Goal: Obtain resource: Obtain resource

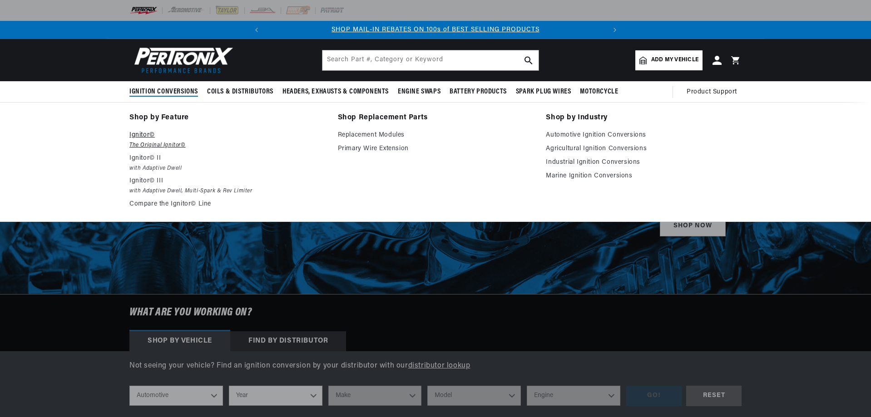
click at [143, 141] on em "The Original Ignitor©" at bounding box center [227, 146] width 196 height 10
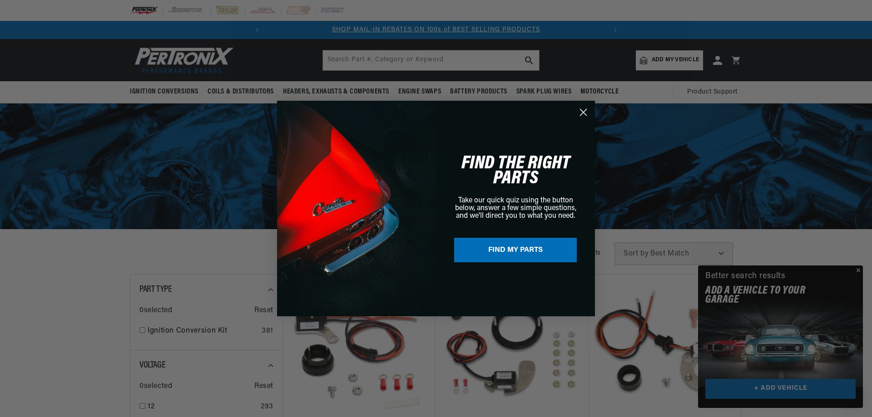
click at [582, 112] on icon "Close dialog" at bounding box center [583, 112] width 6 height 6
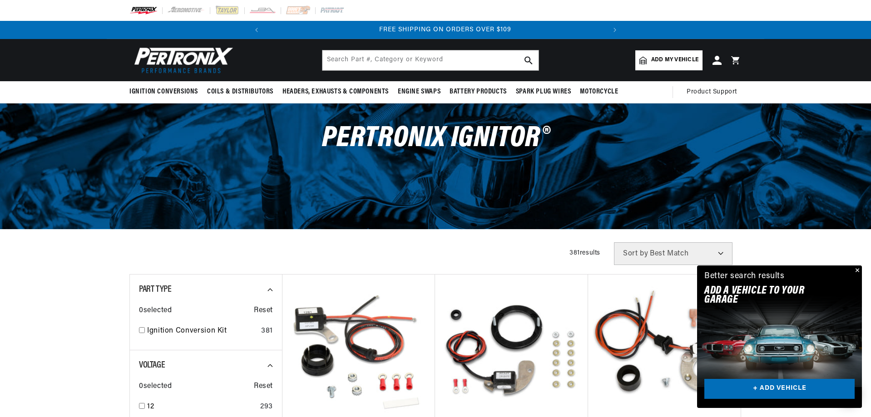
scroll to position [0, 339]
click at [858, 273] on button "Close" at bounding box center [856, 271] width 11 height 11
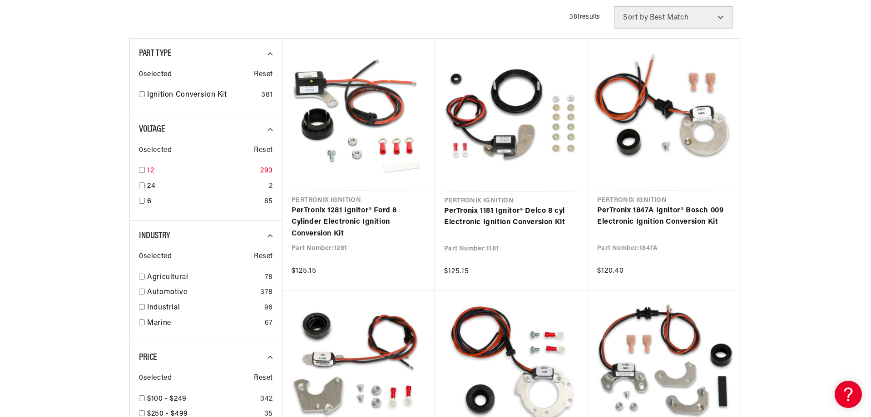
scroll to position [0, 0]
click at [142, 171] on input "checkbox" at bounding box center [142, 170] width 6 height 6
checkbox input "true"
click at [141, 276] on input "checkbox" at bounding box center [142, 277] width 6 height 6
checkbox input "true"
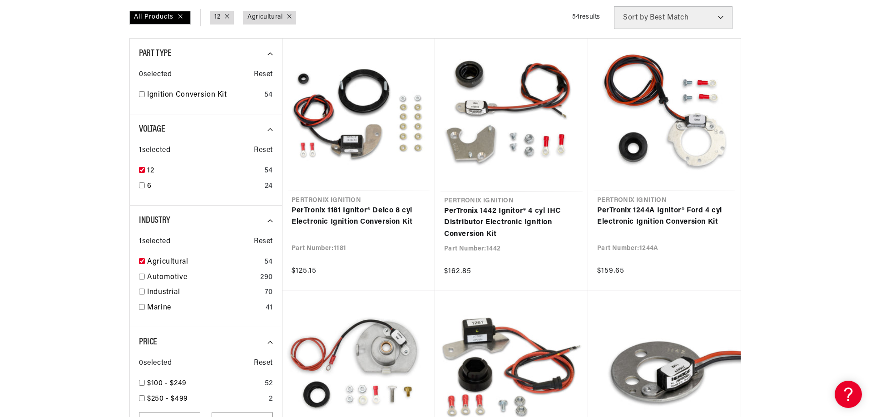
scroll to position [0, 339]
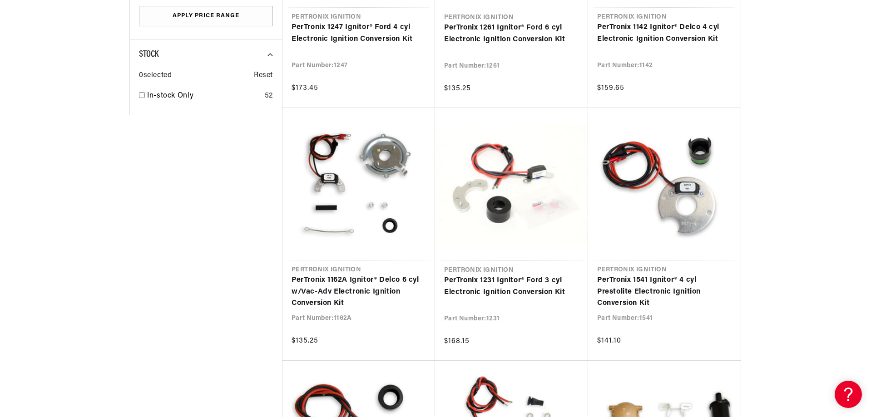
scroll to position [672, 0]
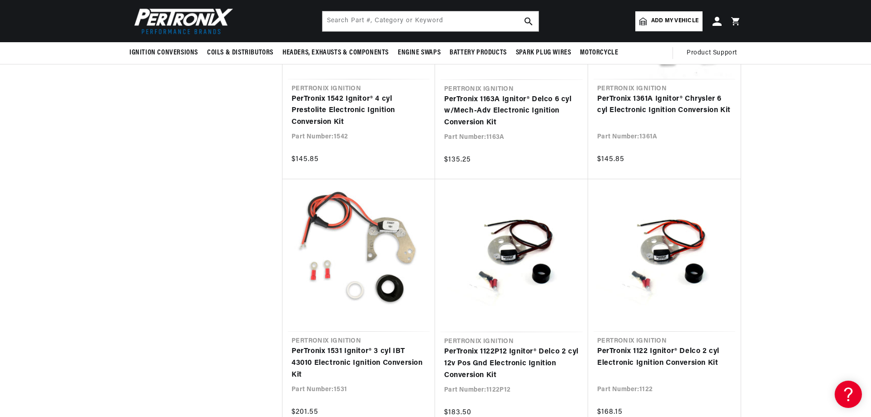
scroll to position [0, 303]
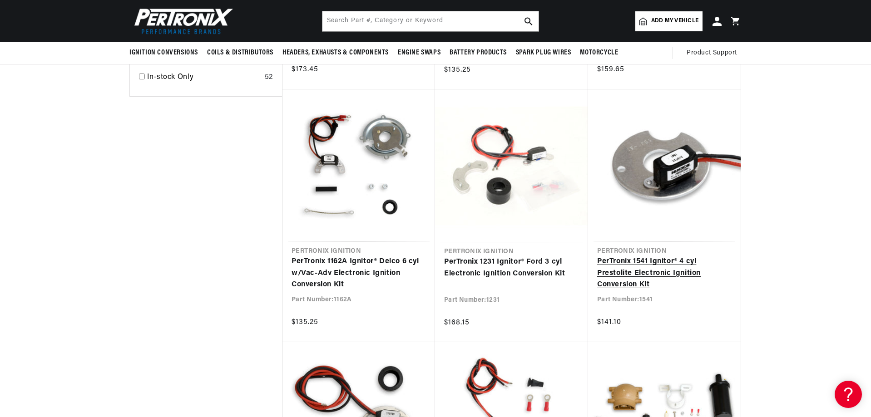
click at [657, 257] on link "PerTronix 1541 Ignitor® 4 cyl Prestolite Electronic Ignition Conversion Kit" at bounding box center [664, 273] width 134 height 35
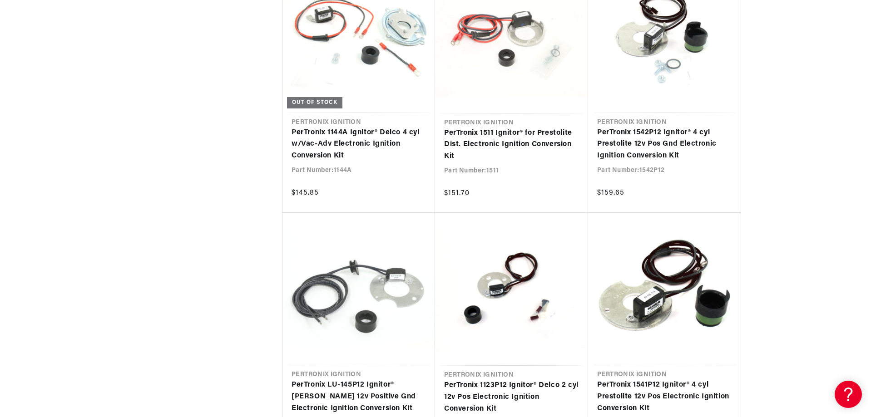
scroll to position [3917, 0]
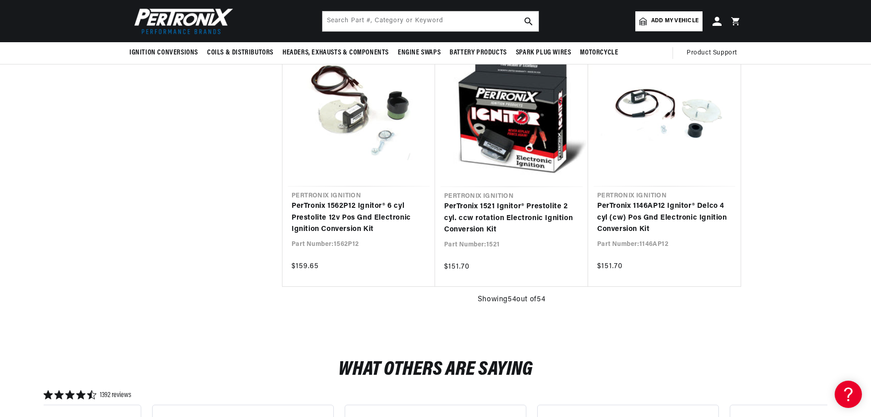
scroll to position [4523, 0]
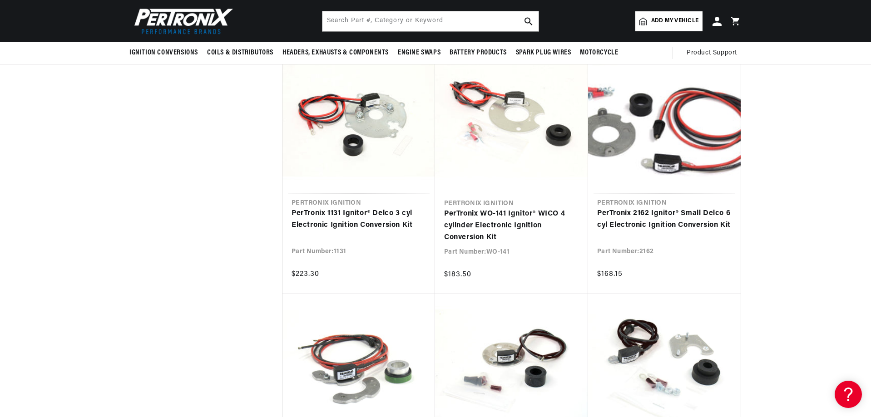
drag, startPoint x: 870, startPoint y: 376, endPoint x: 872, endPoint y: 179, distance: 196.2
drag, startPoint x: 871, startPoint y: 207, endPoint x: 871, endPoint y: 110, distance: 96.7
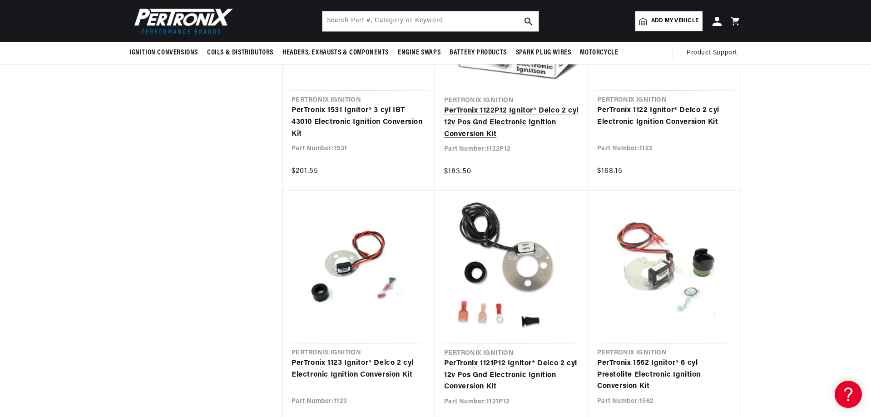
click at [527, 123] on link "PerTronix 1122P12 Ignitor® Delco 2 cyl 12v Pos Gnd Electronic Ignition Conversi…" at bounding box center [511, 122] width 135 height 35
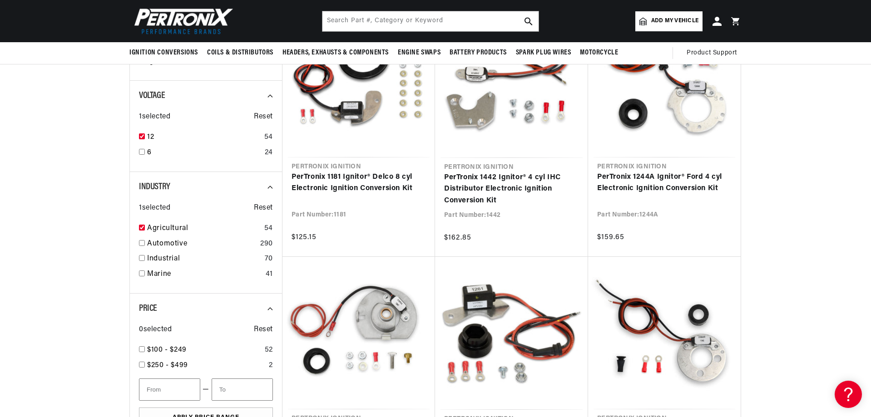
scroll to position [254, 0]
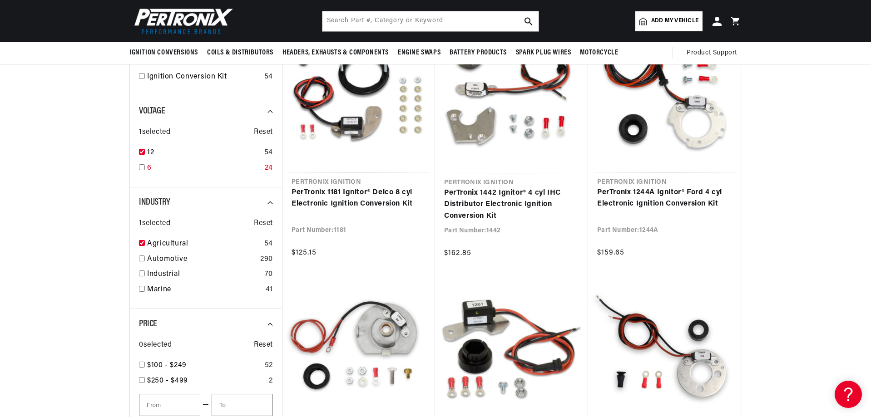
click at [144, 168] on input "checkbox" at bounding box center [142, 167] width 6 height 6
checkbox input "true"
click at [142, 151] on input "checkbox" at bounding box center [142, 152] width 6 height 6
checkbox input "false"
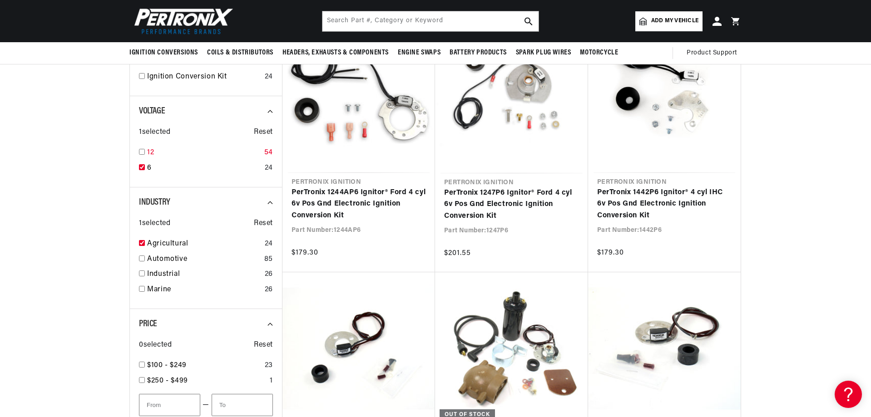
scroll to position [0, 339]
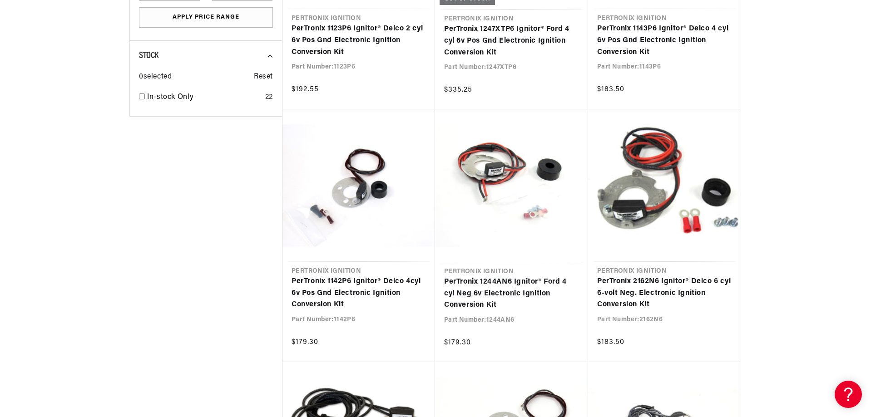
scroll to position [0, 0]
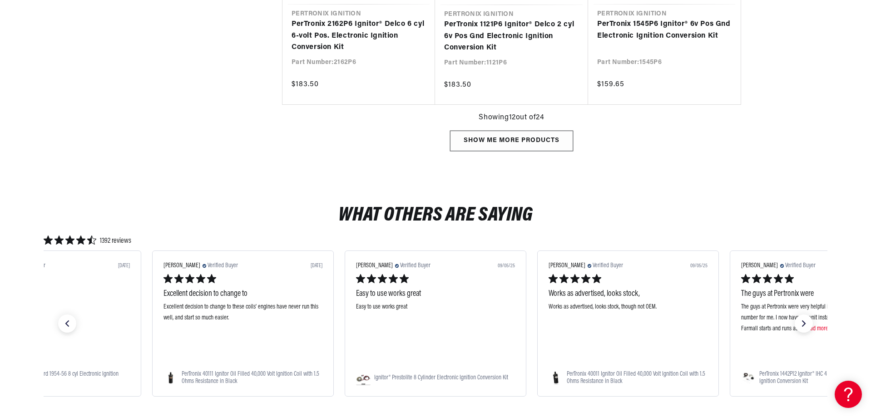
click at [476, 137] on div "Show me more products" at bounding box center [511, 141] width 123 height 20
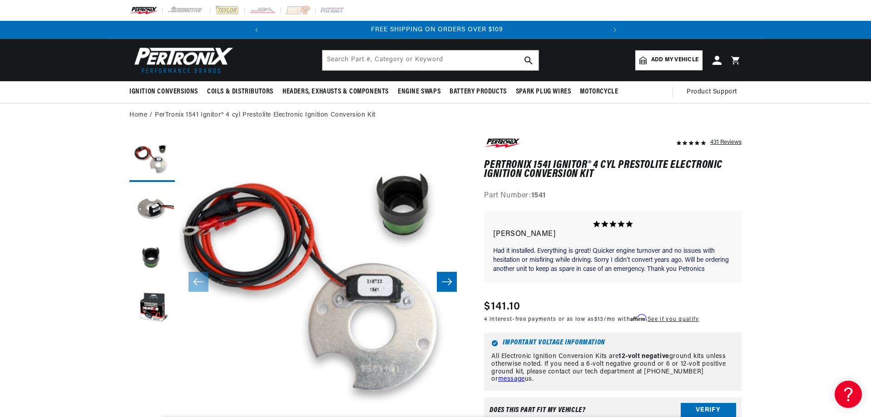
scroll to position [0, 339]
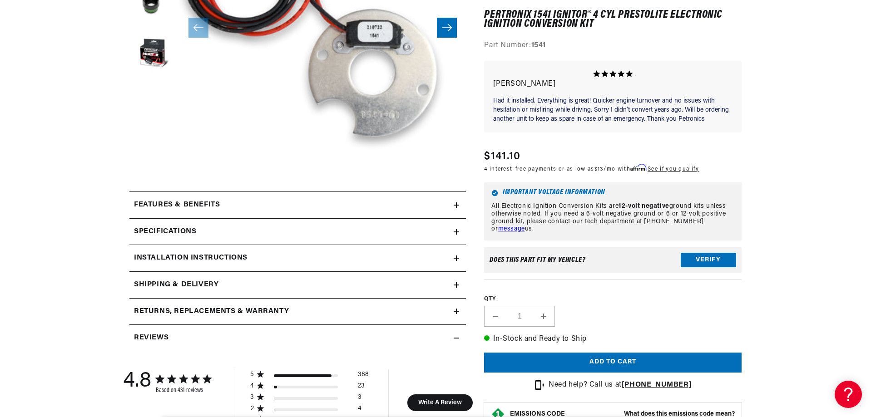
scroll to position [272, 0]
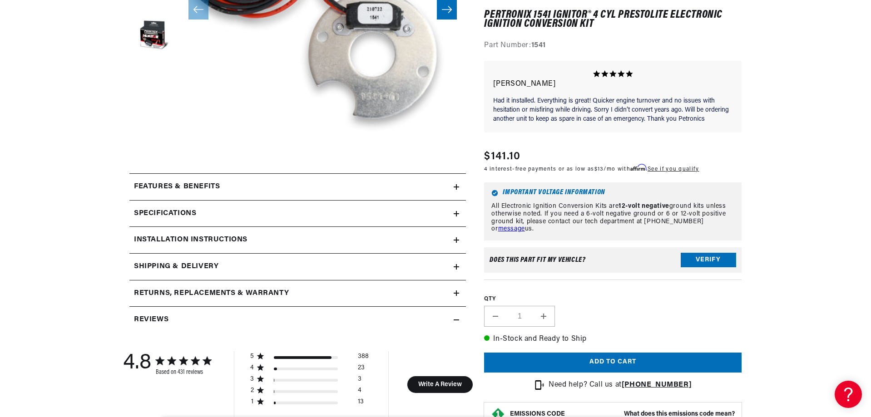
click at [455, 235] on summary "Installation instructions" at bounding box center [297, 240] width 337 height 26
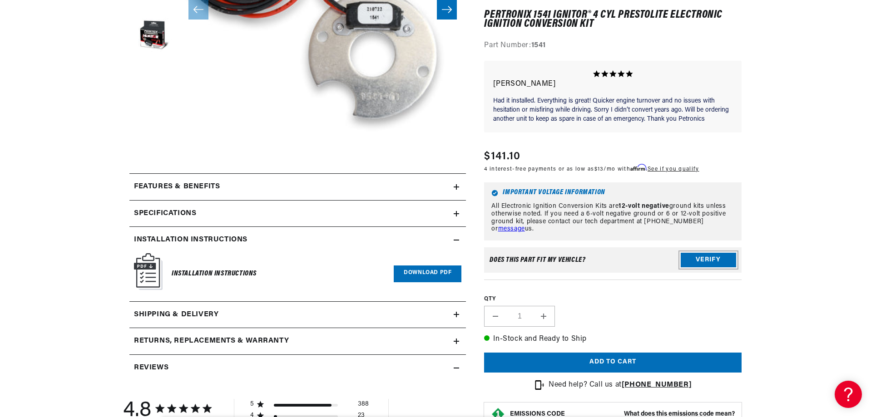
click at [694, 258] on button "Verify" at bounding box center [708, 260] width 55 height 15
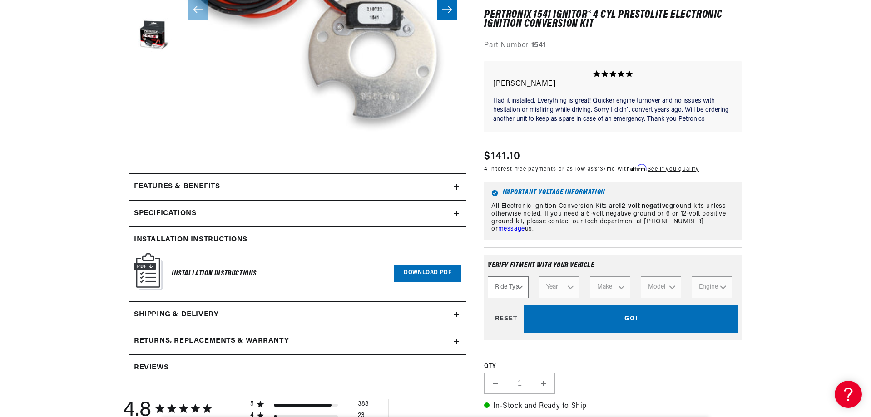
scroll to position [0, 339]
click at [520, 283] on select "Ride Type Automotive Agricultural Industrial Marine Motorcycle" at bounding box center [508, 288] width 40 height 22
select select "Agricultural"
click at [488, 277] on select "Ride Type Automotive Agricultural Industrial Marine Motorcycle" at bounding box center [508, 288] width 40 height 22
select select "Agricultural"
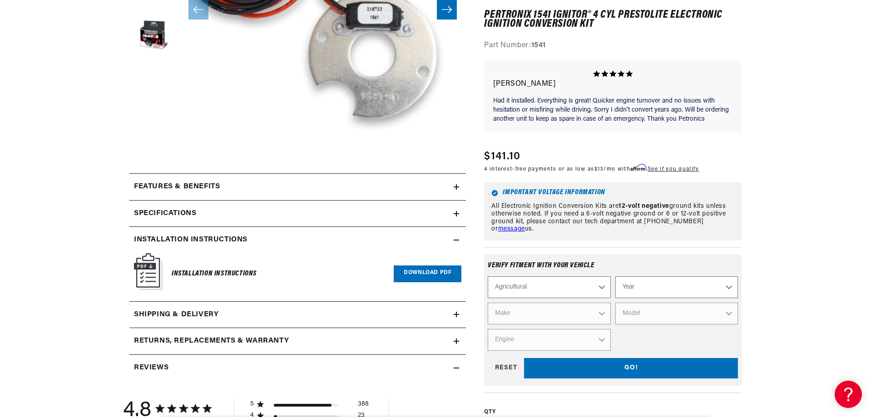
scroll to position [0, 0]
click at [687, 292] on select "Year 1970 1965 1964 1960 1959 1958 1957 1939 1938 1937" at bounding box center [676, 288] width 123 height 22
select select "1965"
click at [615, 277] on select "Year 1970 1965 1964 1960 1959 1958 1957 1939 1938 1937" at bounding box center [676, 288] width 123 height 22
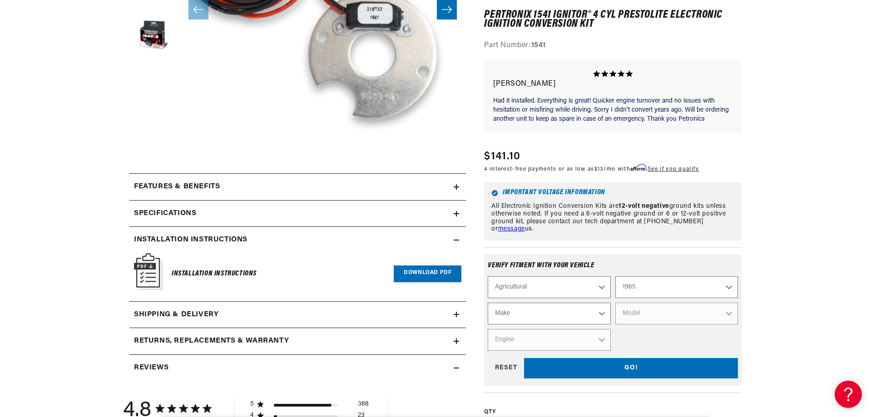
scroll to position [258, 0]
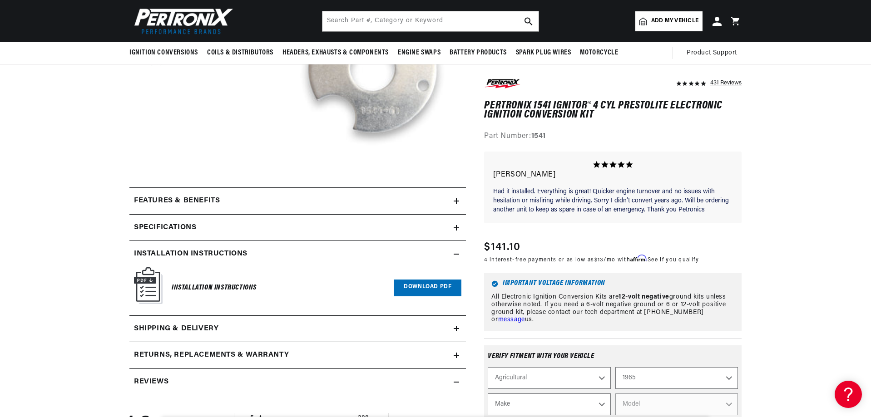
click at [586, 403] on select "Make Ford" at bounding box center [549, 405] width 123 height 22
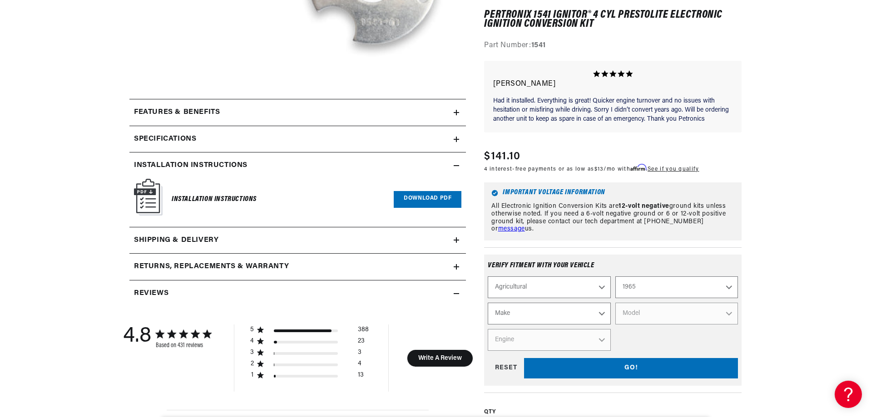
scroll to position [349, 0]
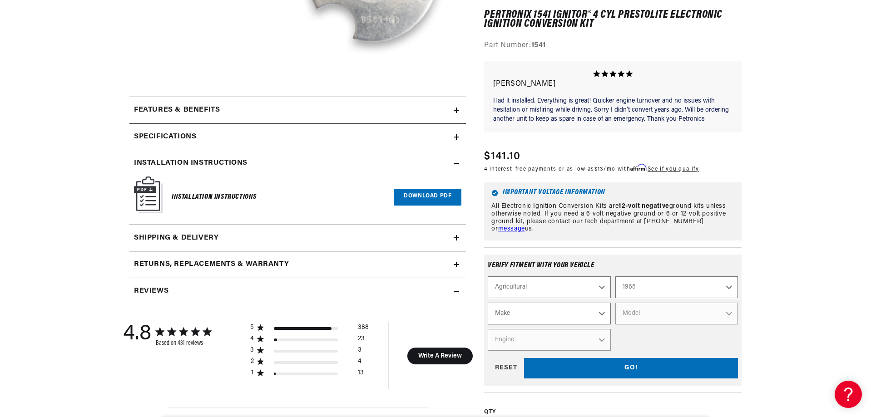
click at [551, 312] on select "Make Ford" at bounding box center [549, 314] width 123 height 22
click at [659, 289] on select "1970 1965 1964 1960 1959 1958 1957 1939 1938 1937" at bounding box center [676, 288] width 123 height 22
click at [615, 277] on select "1970 1965 1964 1960 1959 1958 1957 1939 1938 1937" at bounding box center [676, 288] width 123 height 22
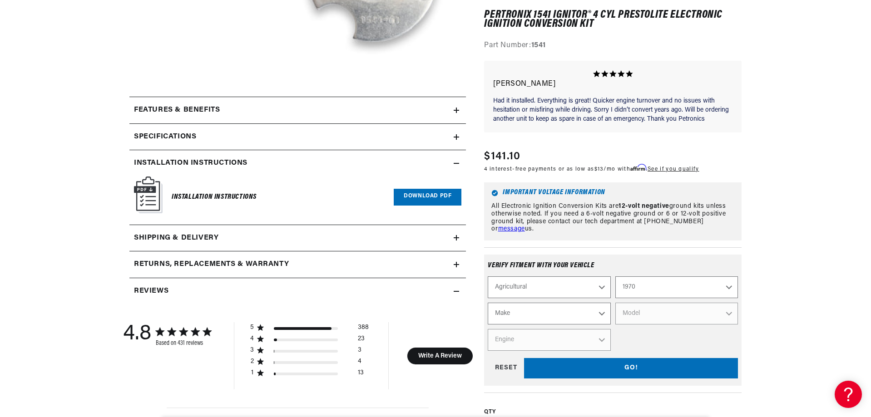
click at [570, 312] on select "Make International Harvester" at bounding box center [549, 314] width 123 height 22
click at [648, 291] on select "1970 1965 1964 1960 1959 1958 1957 1939 1938 1937" at bounding box center [676, 288] width 123 height 22
click at [615, 277] on select "1970 1965 1964 1960 1959 1958 1957 1939 1938 1937" at bounding box center [676, 288] width 123 height 22
click at [588, 320] on select "Make John Bean" at bounding box center [549, 314] width 123 height 22
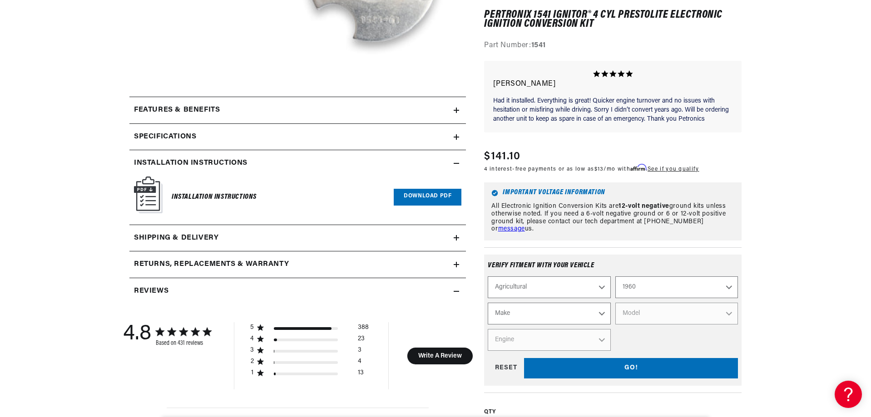
click at [588, 320] on select "Make John Bean" at bounding box center [549, 314] width 123 height 22
click at [651, 290] on select "1970 1965 1964 1960 1959 1958 1957 1939 1938 1937" at bounding box center [676, 288] width 123 height 22
click at [615, 277] on select "1970 1965 1964 1960 1959 1958 1957 1939 1938 1937" at bounding box center [676, 288] width 123 height 22
select select "1959"
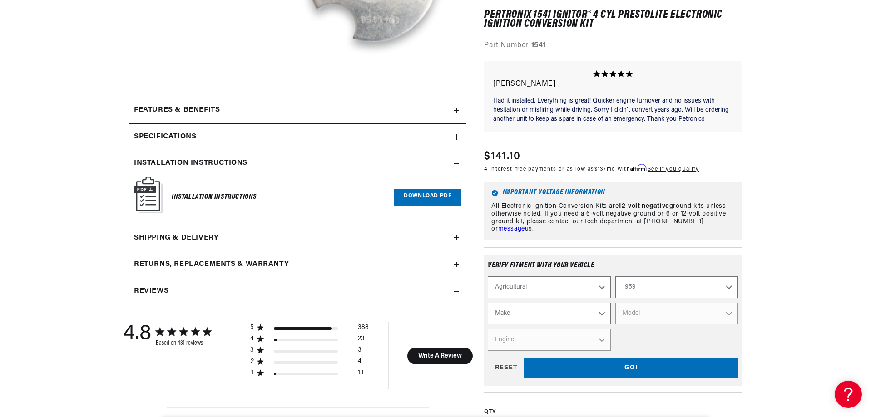
click at [574, 314] on select "Make International Harvester" at bounding box center [549, 314] width 123 height 22
click at [153, 197] on img at bounding box center [148, 195] width 29 height 37
click at [193, 198] on h6 "Installation Instructions" at bounding box center [214, 197] width 85 height 12
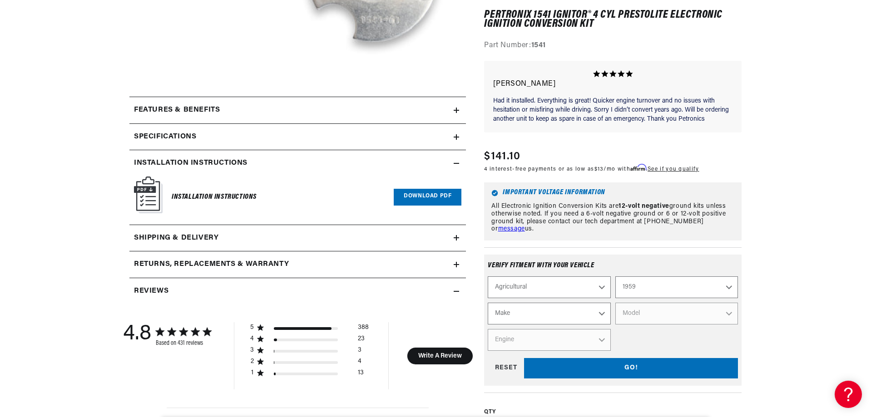
click at [437, 192] on link "Download PDF" at bounding box center [428, 197] width 68 height 17
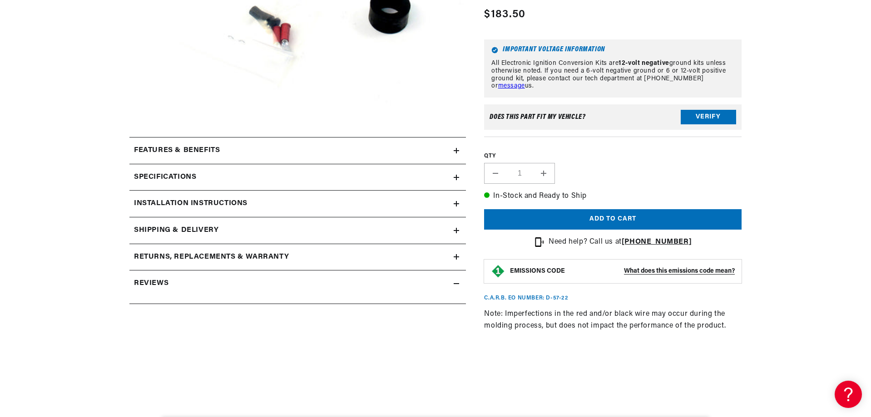
click at [401, 207] on div "Installation instructions" at bounding box center [291, 204] width 324 height 12
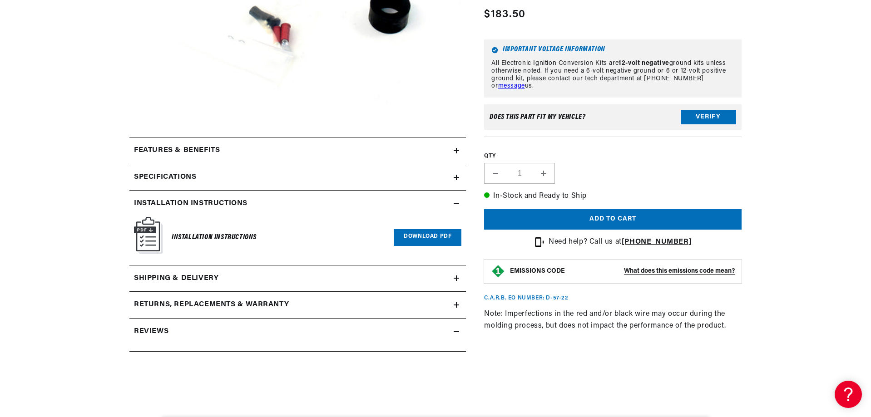
scroll to position [0, 339]
click at [428, 239] on link "Download PDF" at bounding box center [428, 237] width 68 height 17
